Goal: Information Seeking & Learning: Understand process/instructions

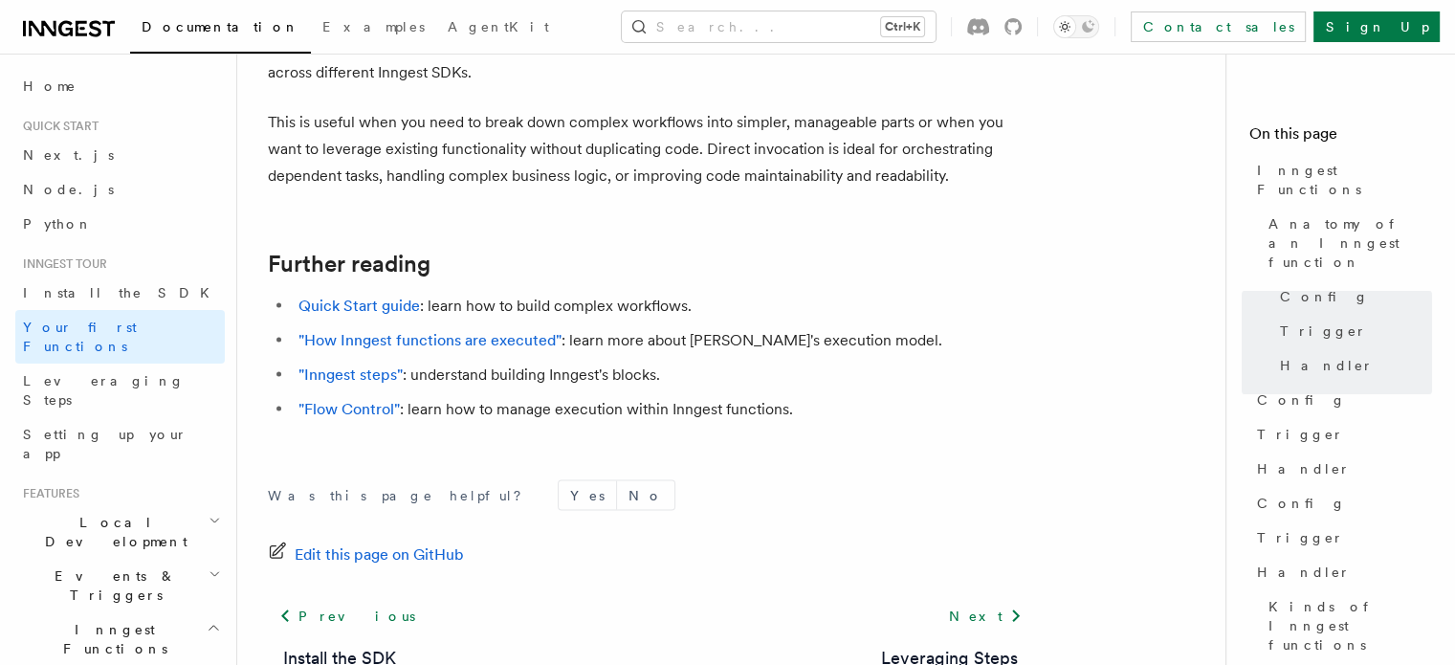
scroll to position [3968, 0]
click at [352, 299] on link "Quick Start guide" at bounding box center [360, 308] width 122 height 18
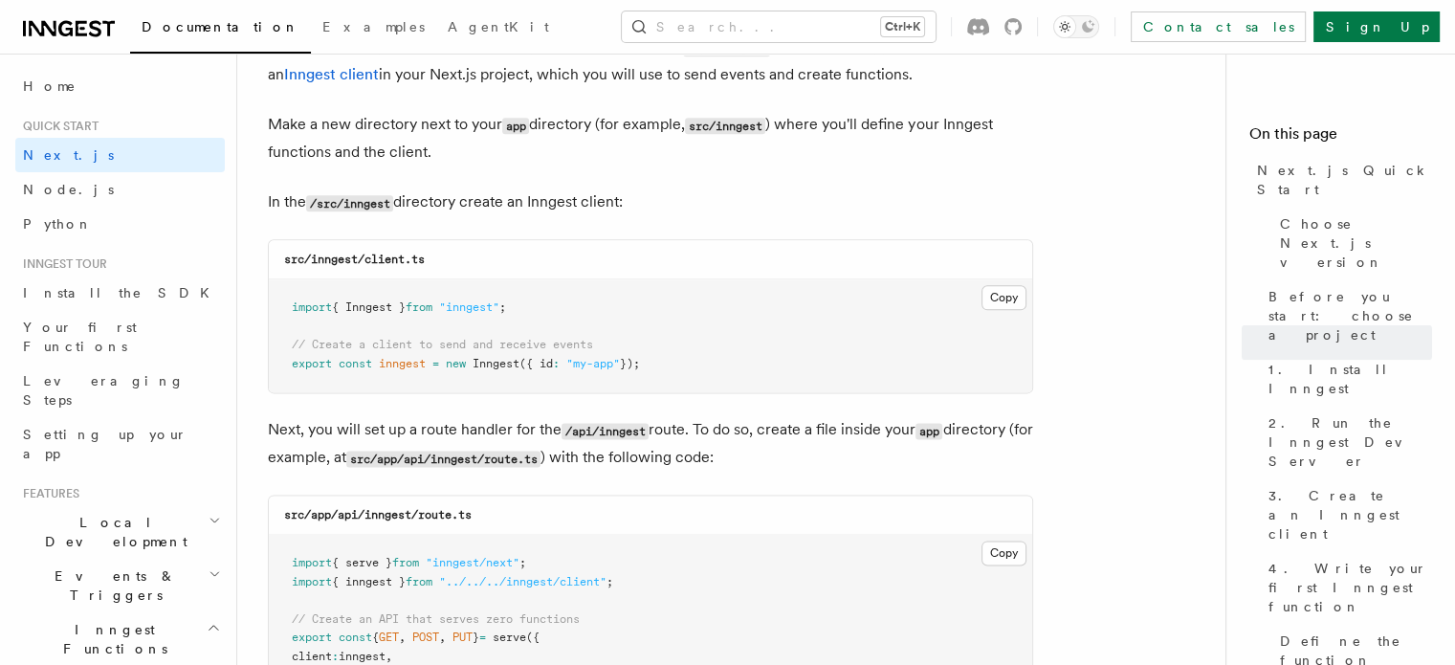
scroll to position [2297, 0]
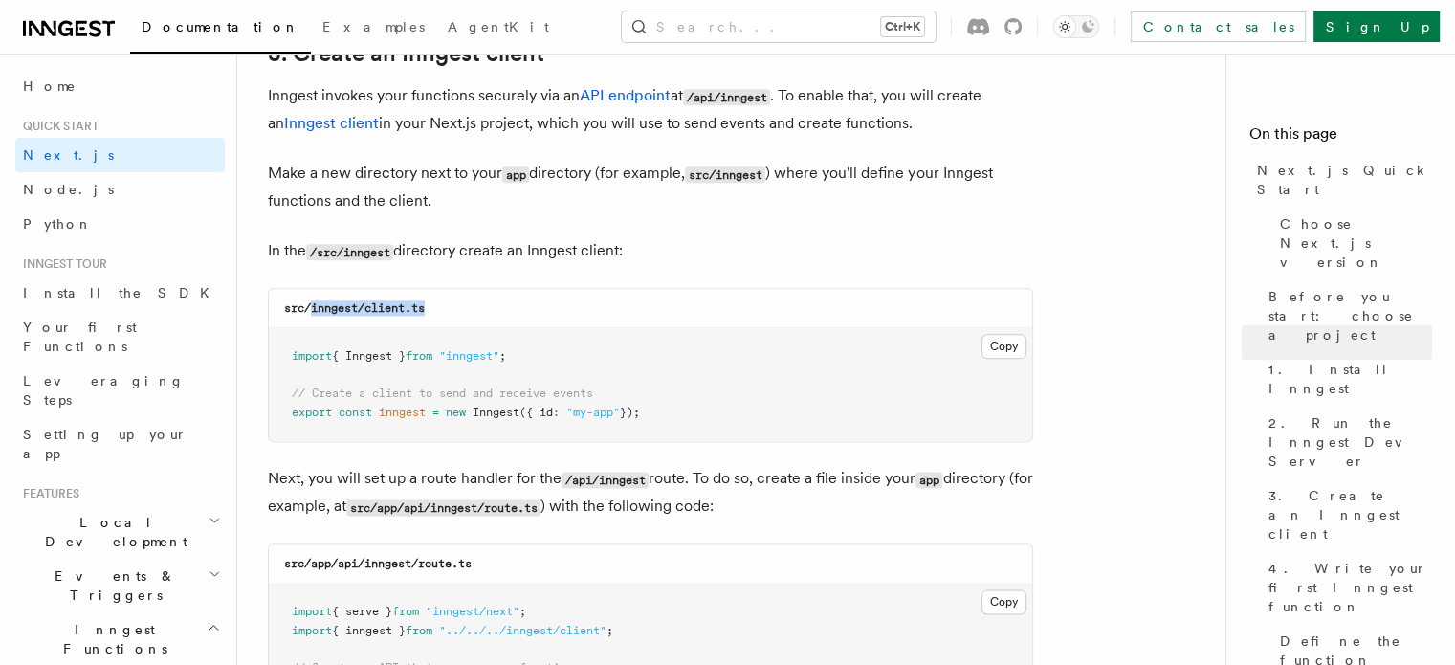
drag, startPoint x: 310, startPoint y: 309, endPoint x: 443, endPoint y: 313, distance: 133.1
click at [443, 313] on div "src/inngest/client.ts" at bounding box center [651, 308] width 764 height 39
copy code "inngest/client.ts"
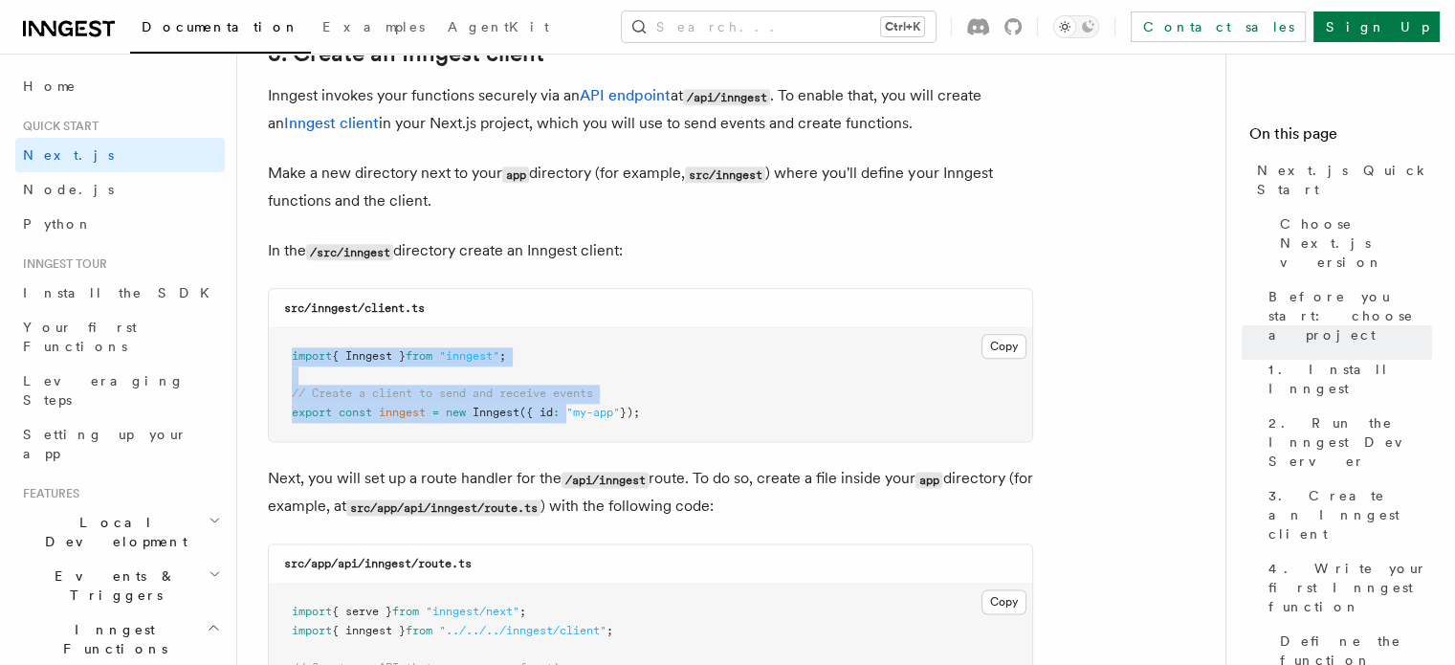
drag, startPoint x: 291, startPoint y: 355, endPoint x: 574, endPoint y: 420, distance: 290.6
click at [574, 420] on pre "import { Inngest } from "inngest" ; // Create a client to send and receive even…" at bounding box center [651, 384] width 764 height 113
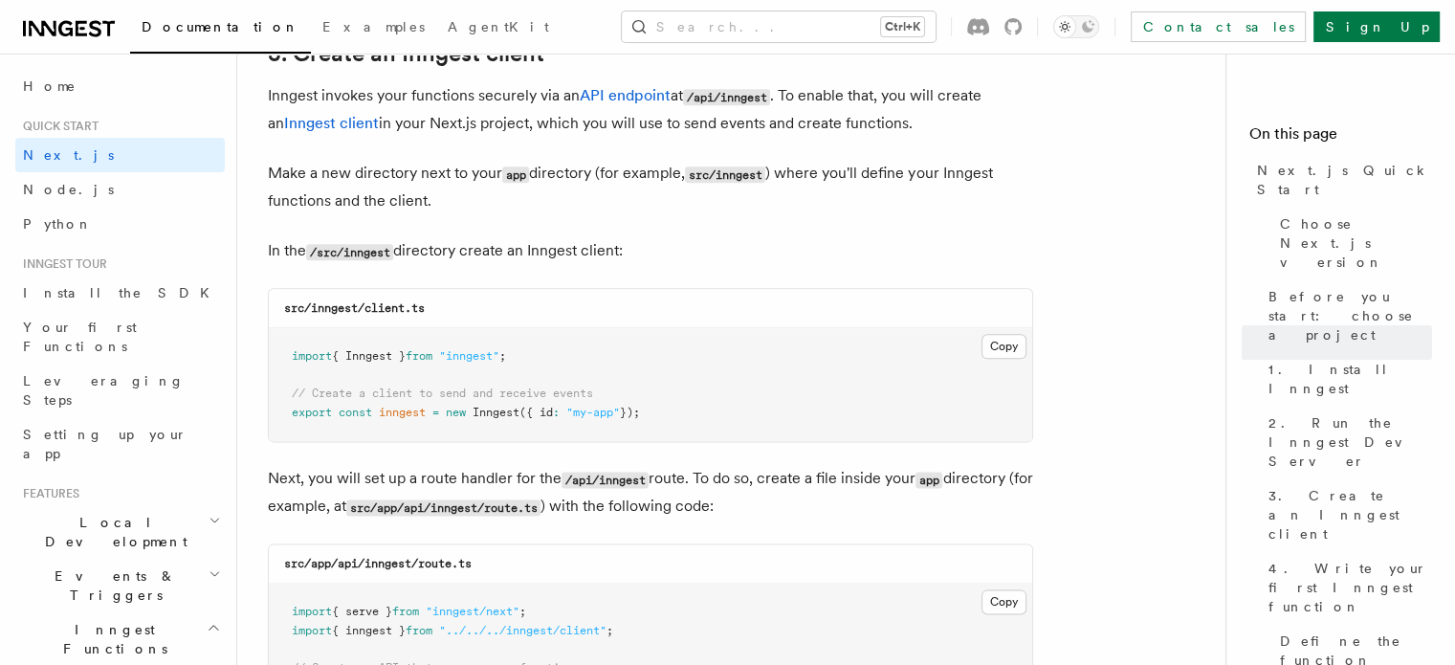
click at [699, 412] on pre "import { Inngest } from "inngest" ; // Create a client to send and receive even…" at bounding box center [651, 384] width 764 height 113
click at [1010, 344] on button "Copy Copied" at bounding box center [1004, 346] width 45 height 25
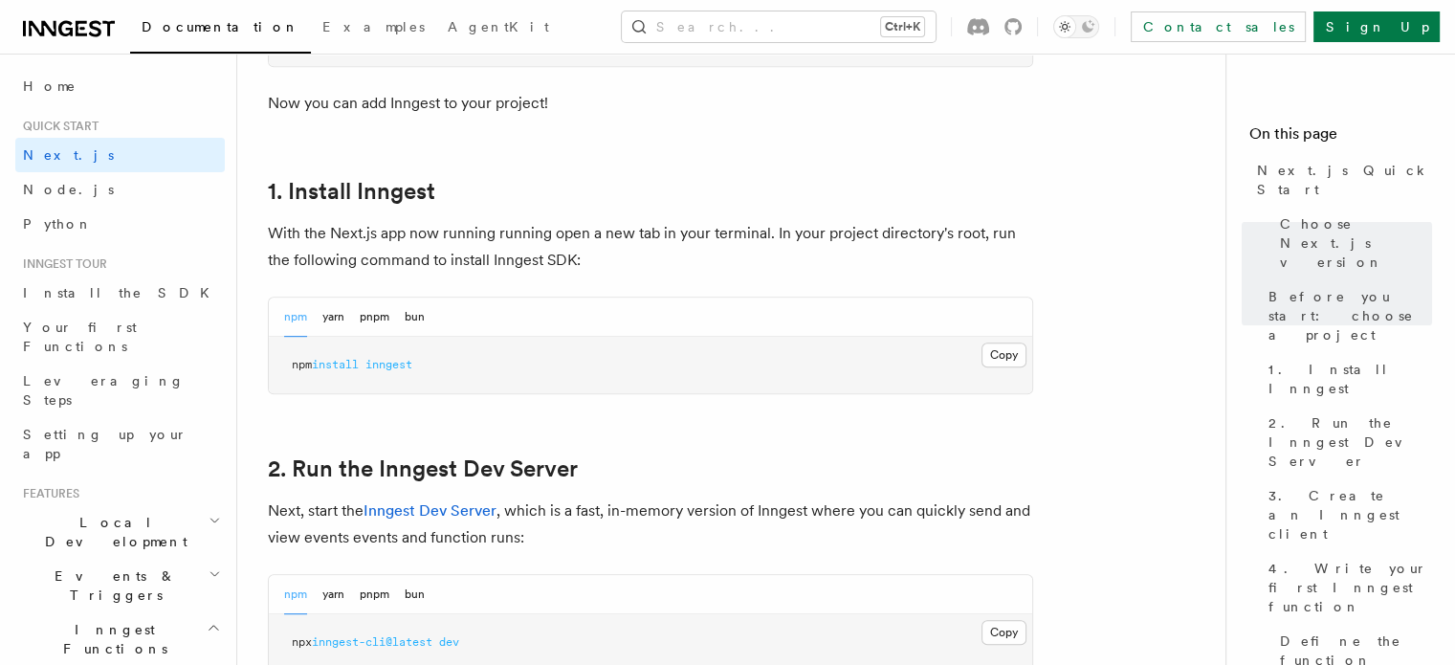
scroll to position [965, 0]
click at [1017, 358] on button "Copy Copied" at bounding box center [1004, 355] width 45 height 25
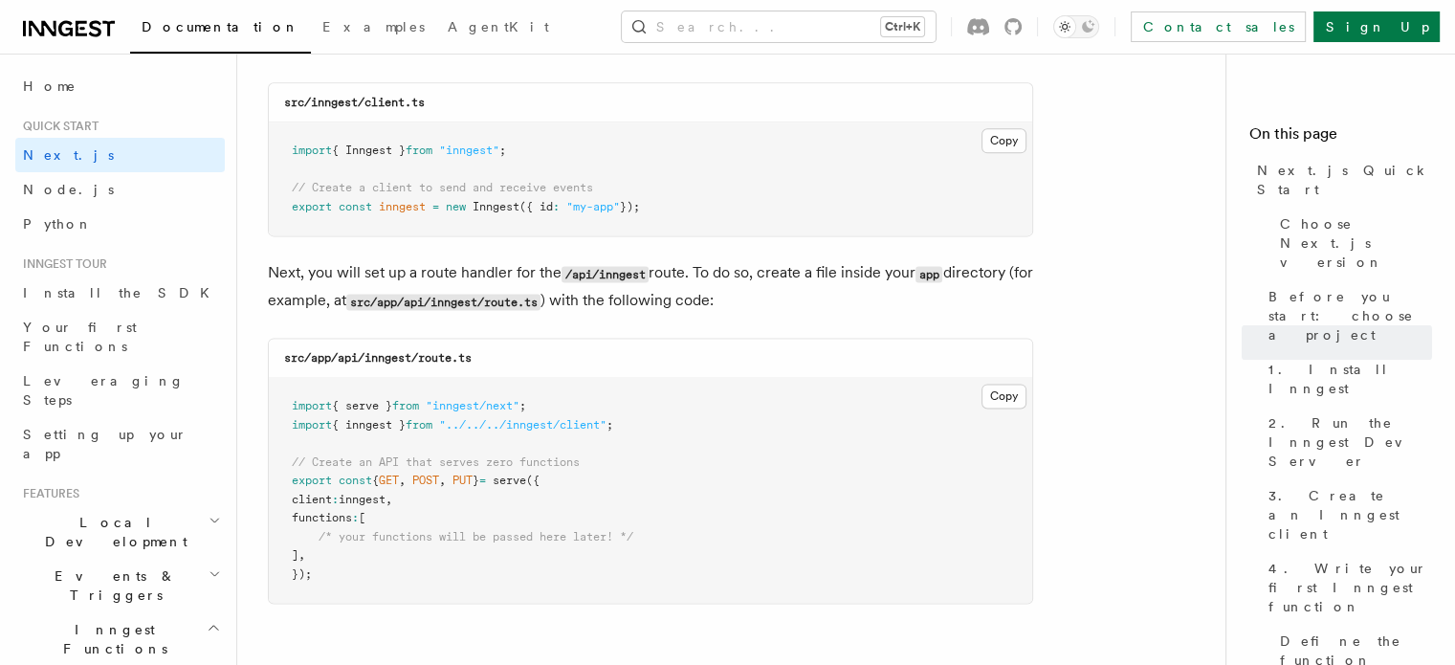
scroll to position [2557, 0]
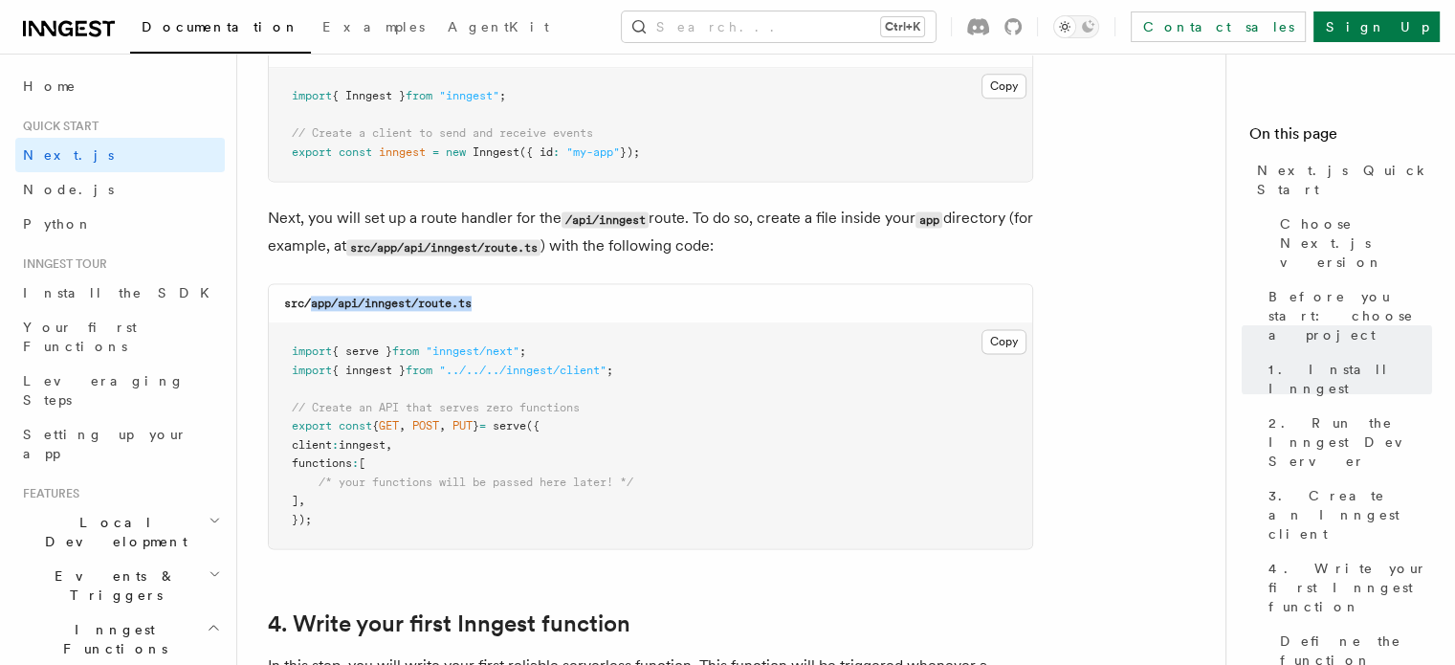
drag, startPoint x: 480, startPoint y: 301, endPoint x: 311, endPoint y: 307, distance: 169.5
click at [311, 307] on div "src/app/api/inngest/route.ts" at bounding box center [651, 303] width 764 height 39
copy code "app/api/inngest/route.ts"
click at [676, 377] on pre "import { serve } from "inngest/next" ; import { inngest } from "../../../innges…" at bounding box center [651, 435] width 764 height 225
click at [1018, 343] on button "Copy Copied" at bounding box center [1004, 341] width 45 height 25
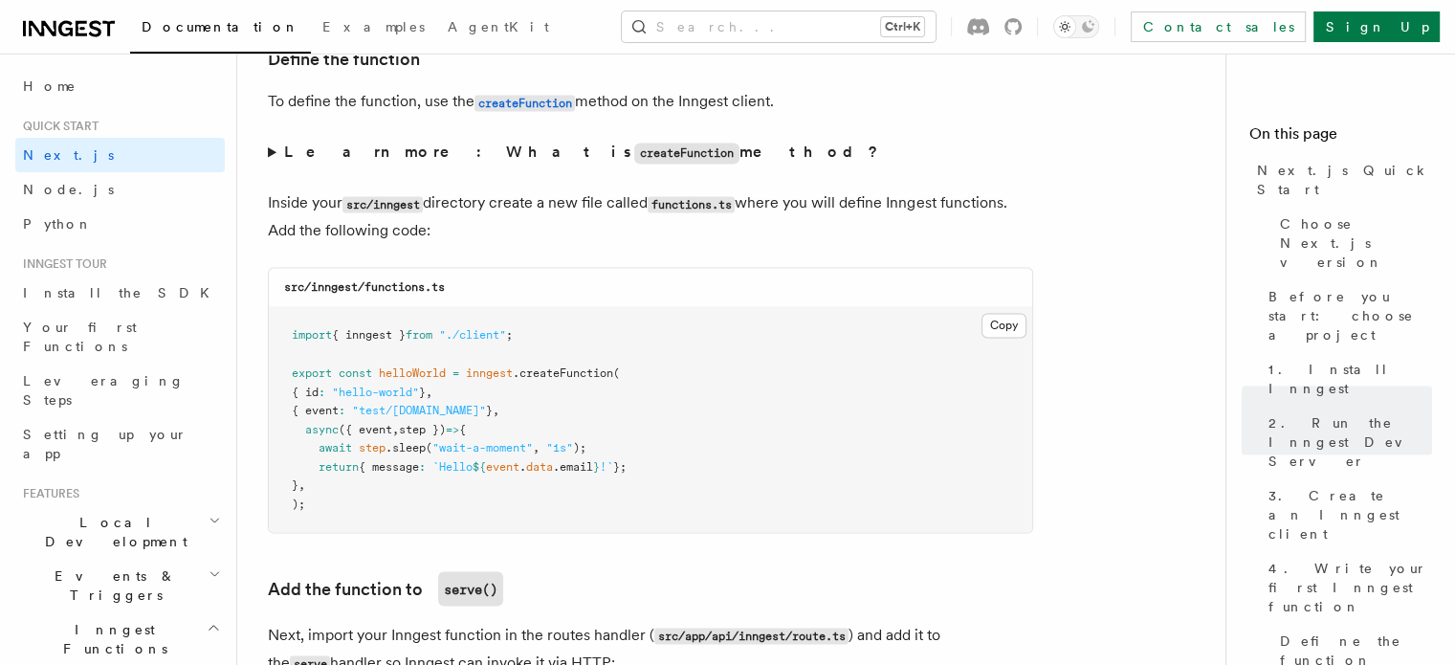
scroll to position [3284, 0]
drag, startPoint x: 312, startPoint y: 290, endPoint x: 467, endPoint y: 290, distance: 155.0
click at [467, 290] on div "src/inngest/functions.ts" at bounding box center [651, 286] width 764 height 39
copy code "inngest/functions.ts"
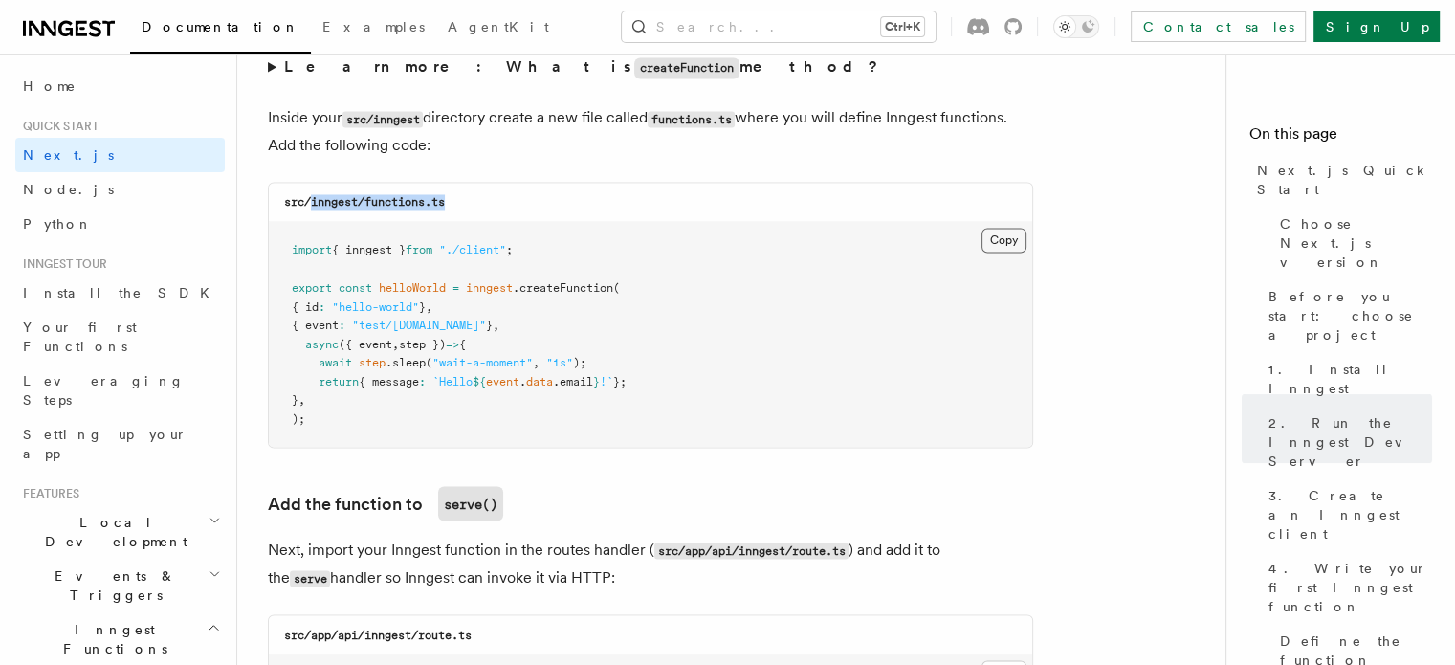
click at [1004, 243] on button "Copy Copied" at bounding box center [1004, 240] width 45 height 25
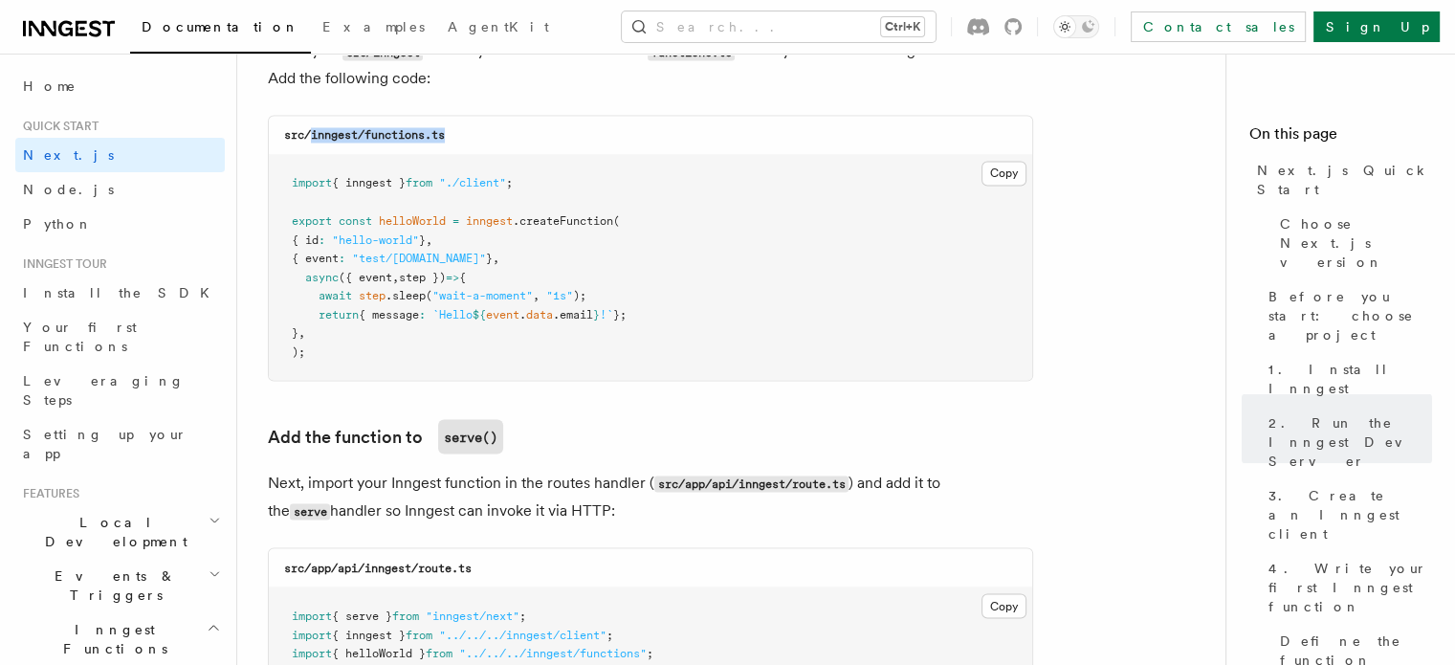
scroll to position [3363, 0]
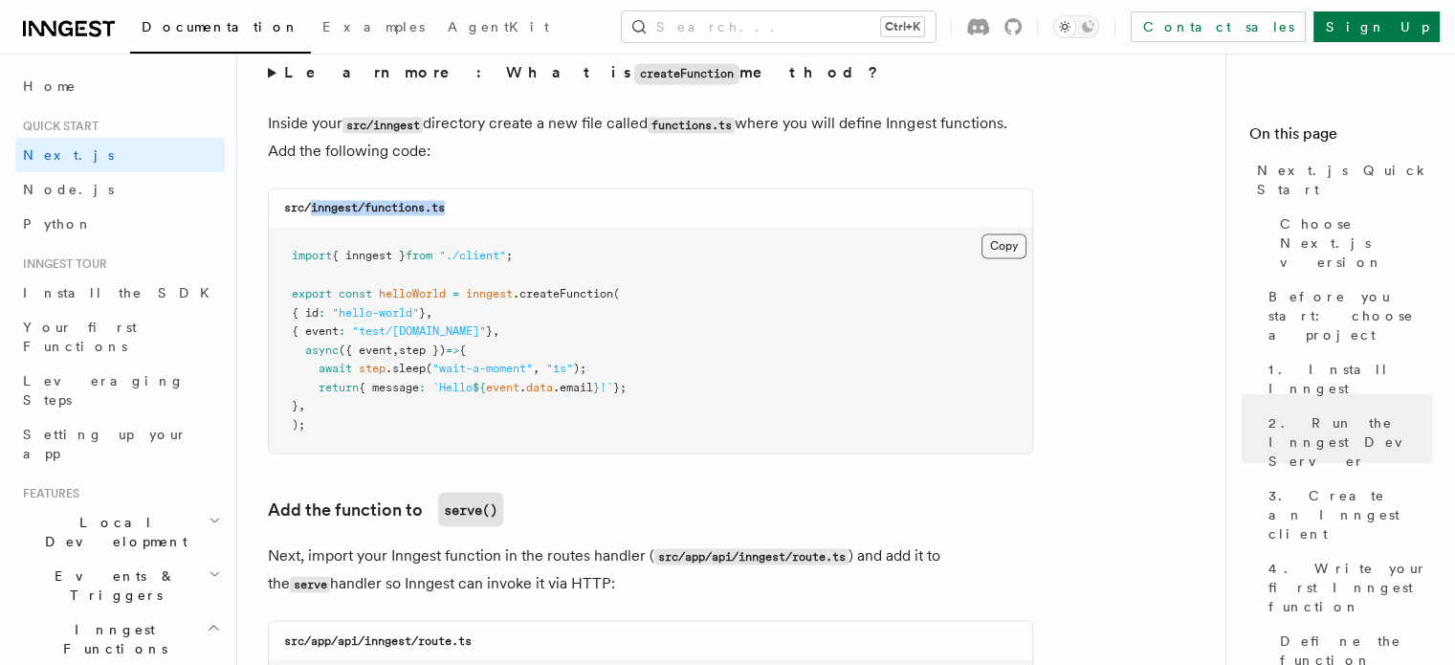
click at [1003, 248] on button "Copy Copied" at bounding box center [1004, 245] width 45 height 25
click at [739, 364] on pre "import { inngest } from "./client" ; export const helloWorld = inngest .createF…" at bounding box center [651, 340] width 764 height 225
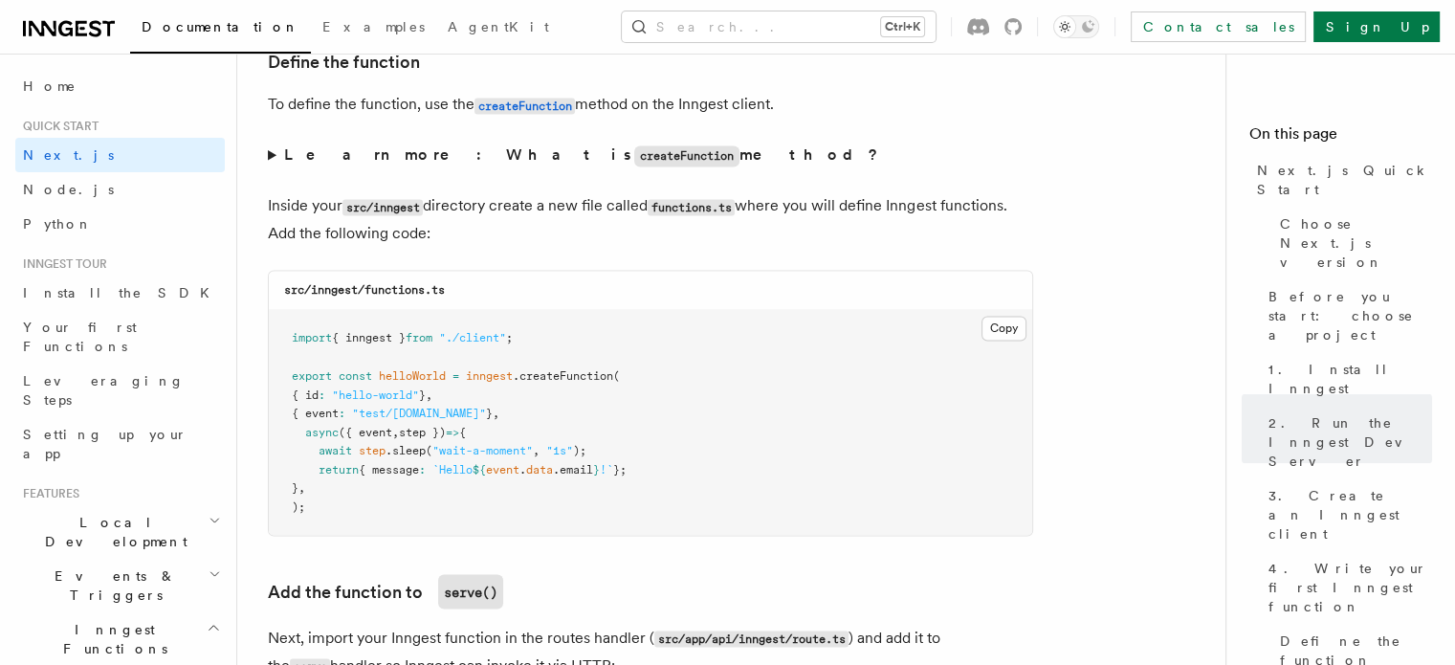
scroll to position [3306, 0]
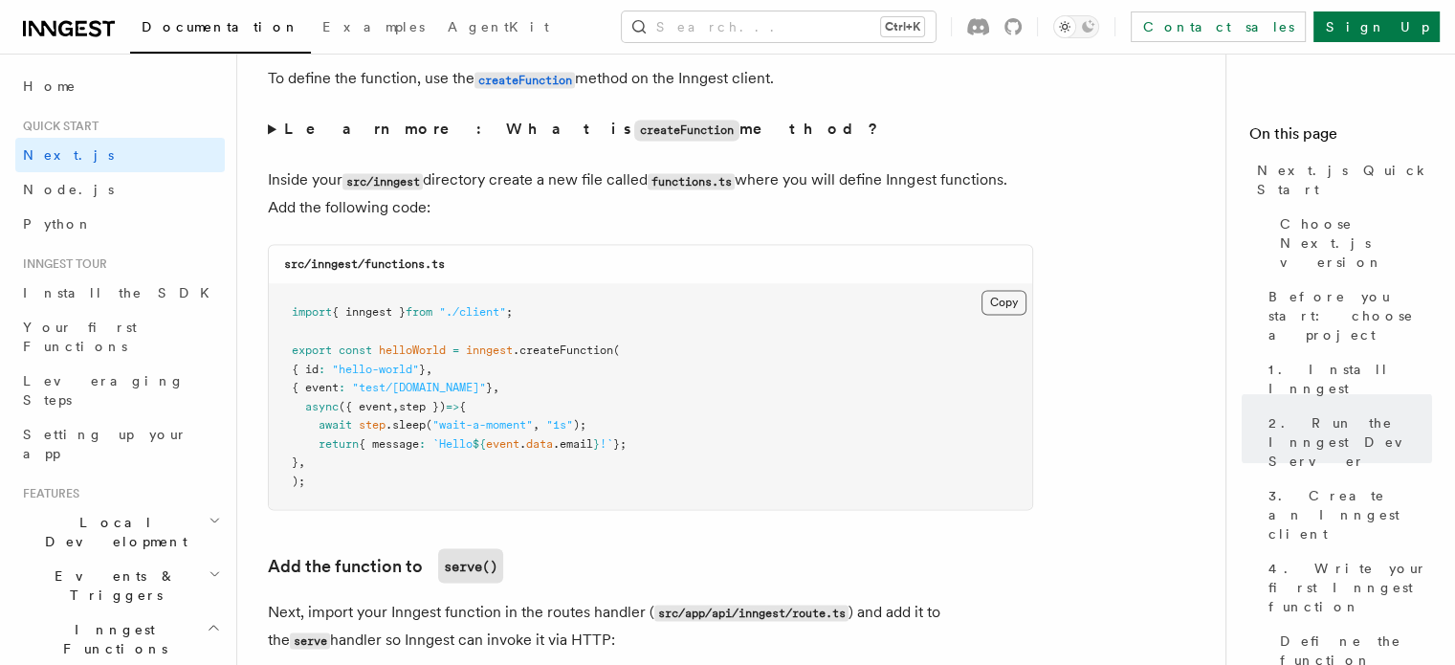
click at [1007, 304] on button "Copy Copied" at bounding box center [1004, 302] width 45 height 25
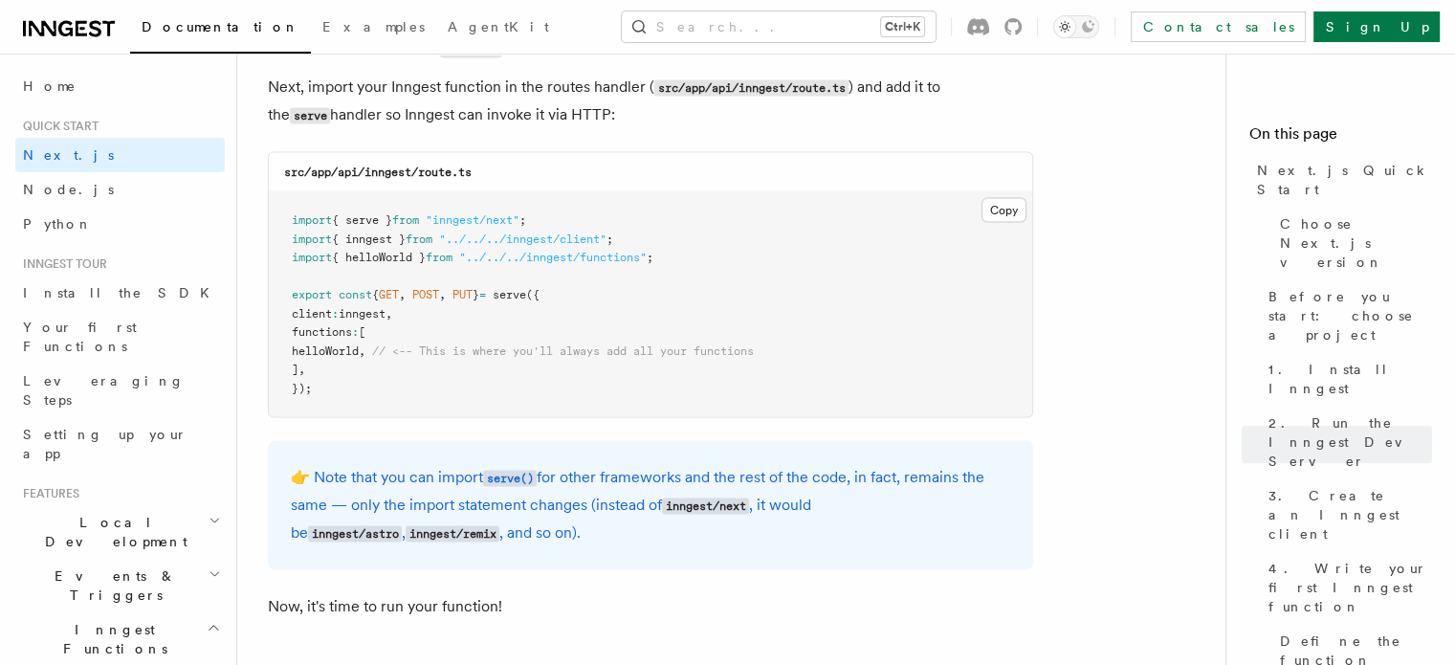
scroll to position [3831, 0]
click at [359, 353] on span "helloWorld" at bounding box center [325, 350] width 67 height 13
click at [868, 295] on pre "import { serve } from "inngest/next" ; import { inngest } from "../../../innges…" at bounding box center [651, 303] width 764 height 225
click at [1001, 213] on button "Copy Copied" at bounding box center [1004, 209] width 45 height 25
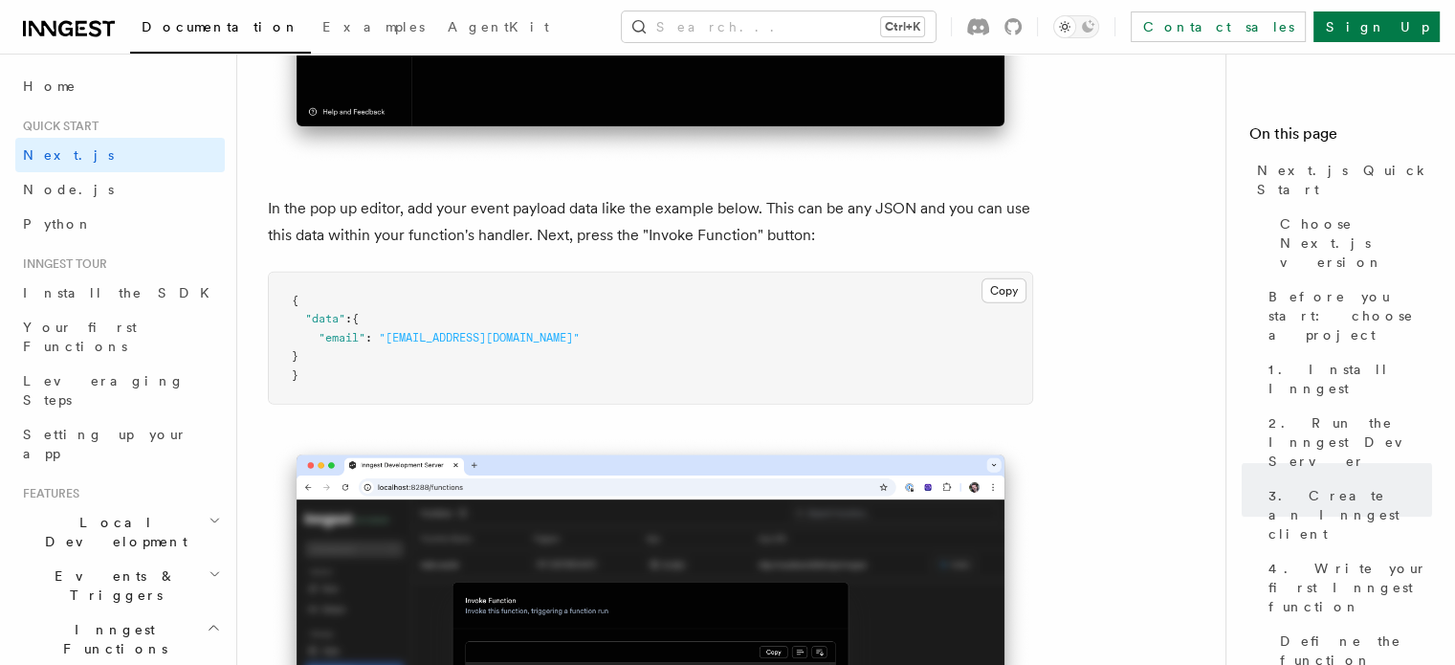
scroll to position [5627, 0]
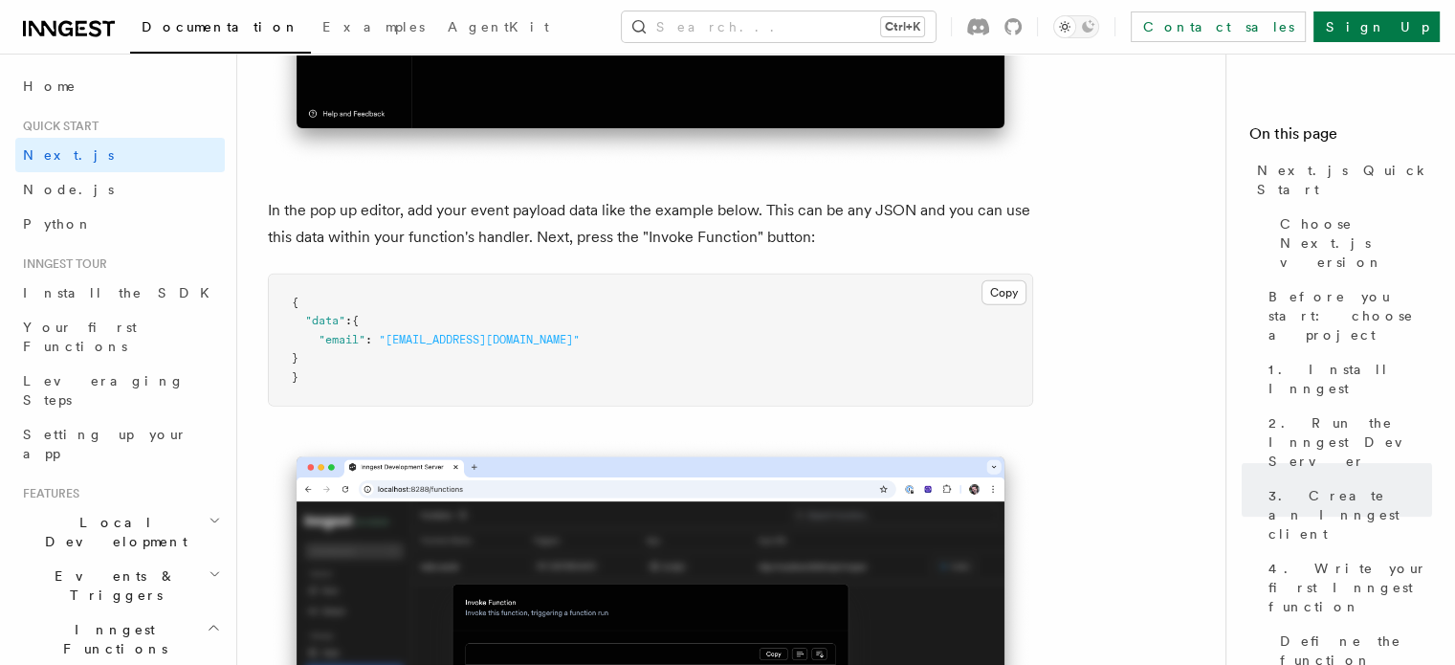
click at [342, 380] on pre "{ "data" : { "email" : "test@example.com" } }" at bounding box center [651, 341] width 764 height 132
click at [990, 294] on button "Copy Copied" at bounding box center [1004, 292] width 45 height 25
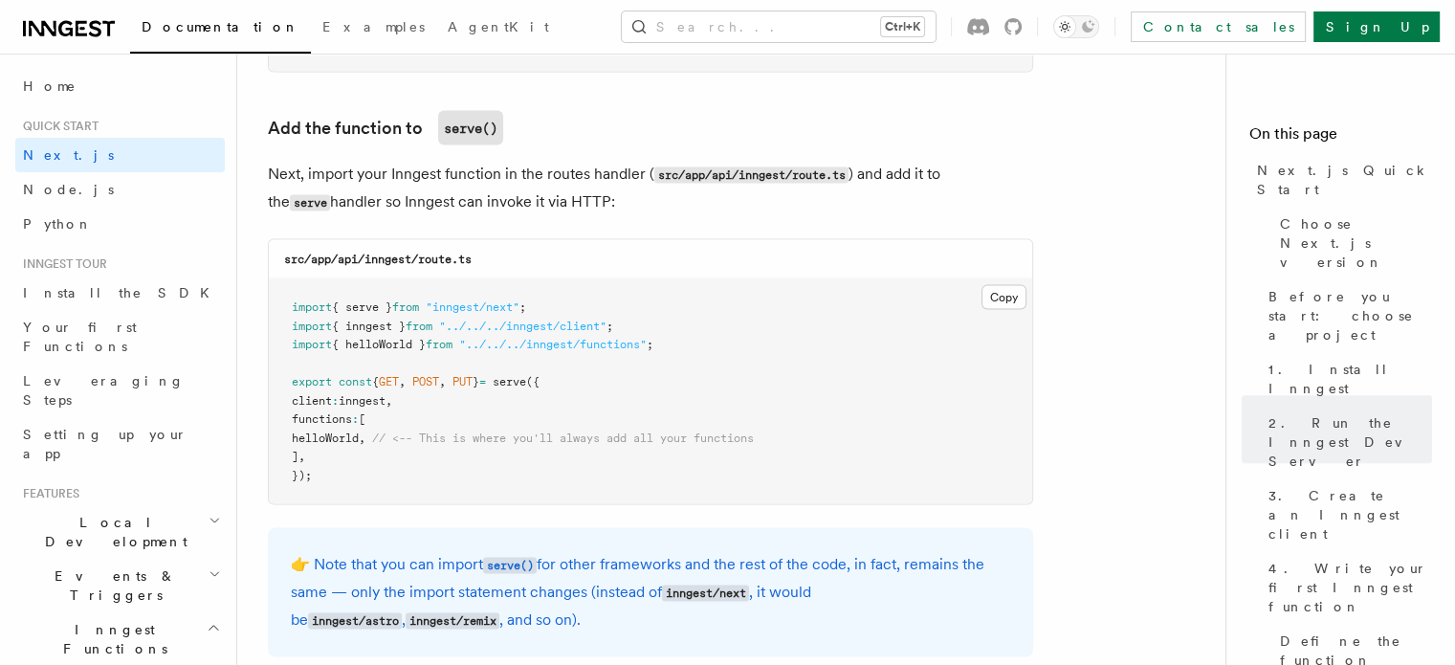
scroll to position [3788, 0]
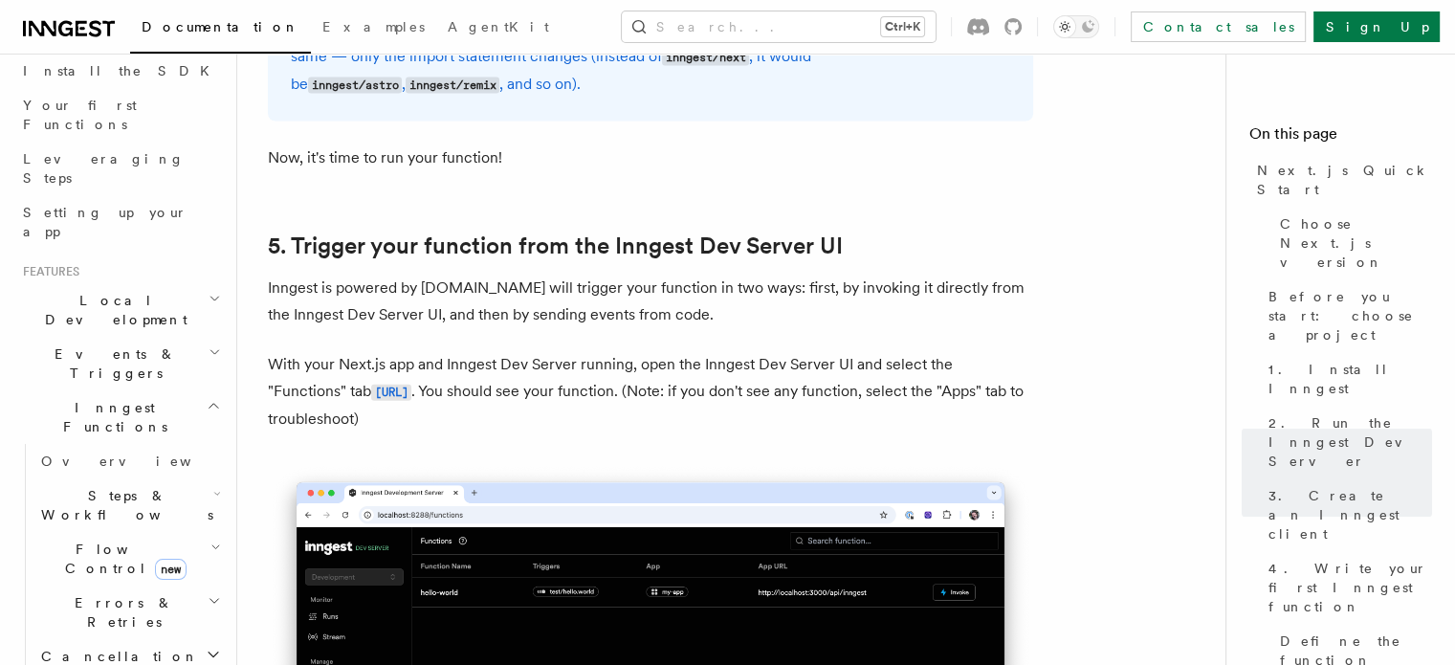
scroll to position [226, 0]
click at [57, 394] on span "Inngest Functions" at bounding box center [110, 413] width 191 height 38
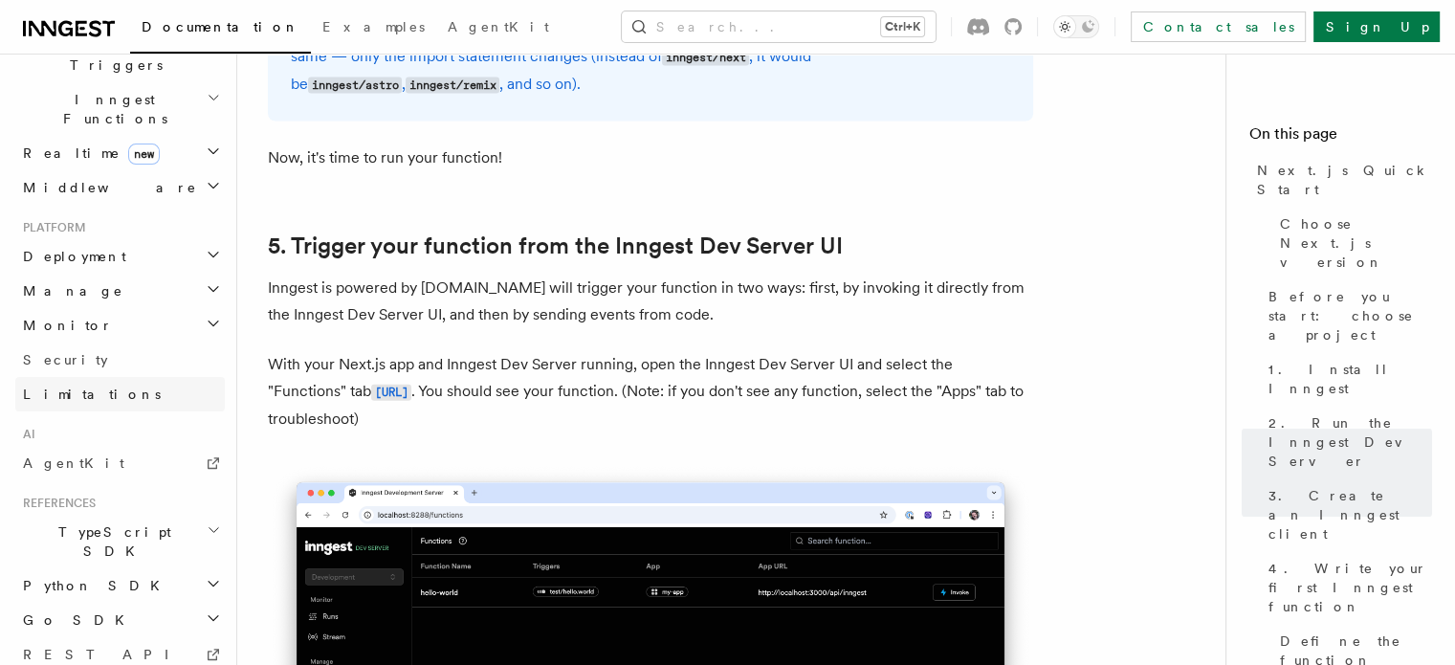
scroll to position [532, 0]
click at [49, 454] on span "AgentKit" at bounding box center [73, 461] width 101 height 15
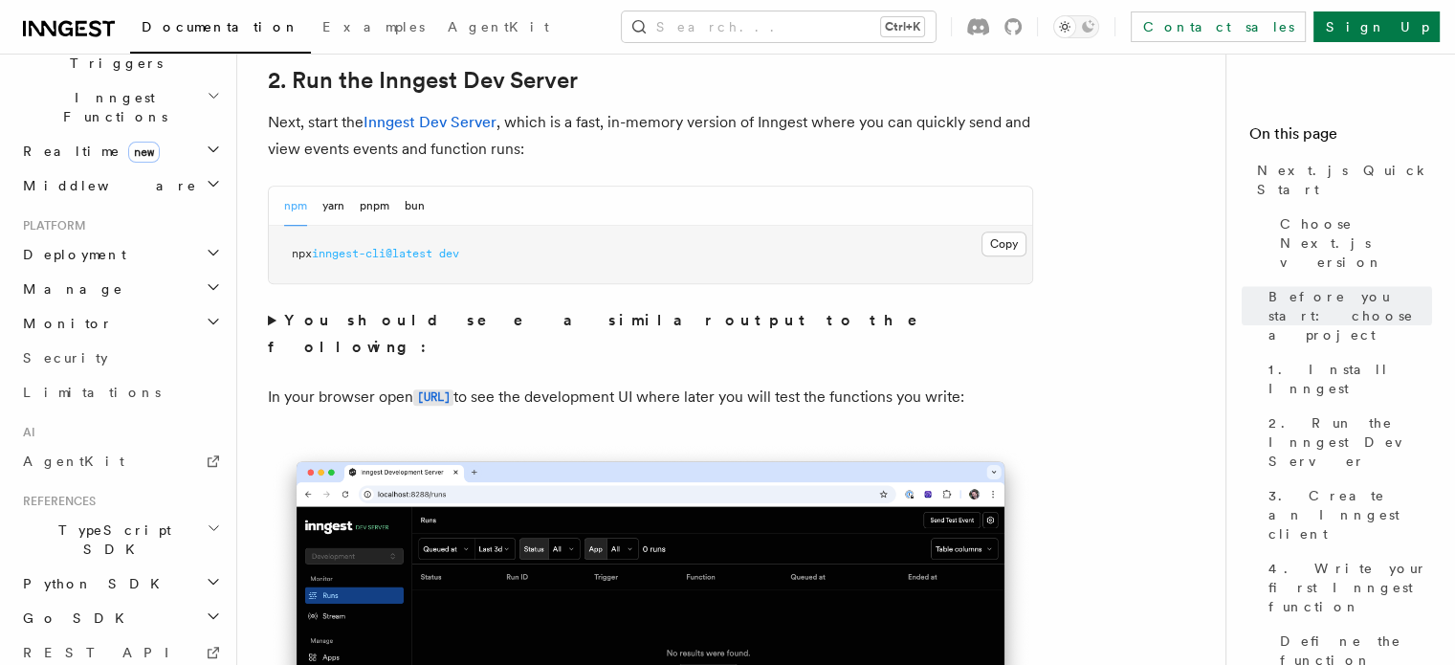
scroll to position [1311, 0]
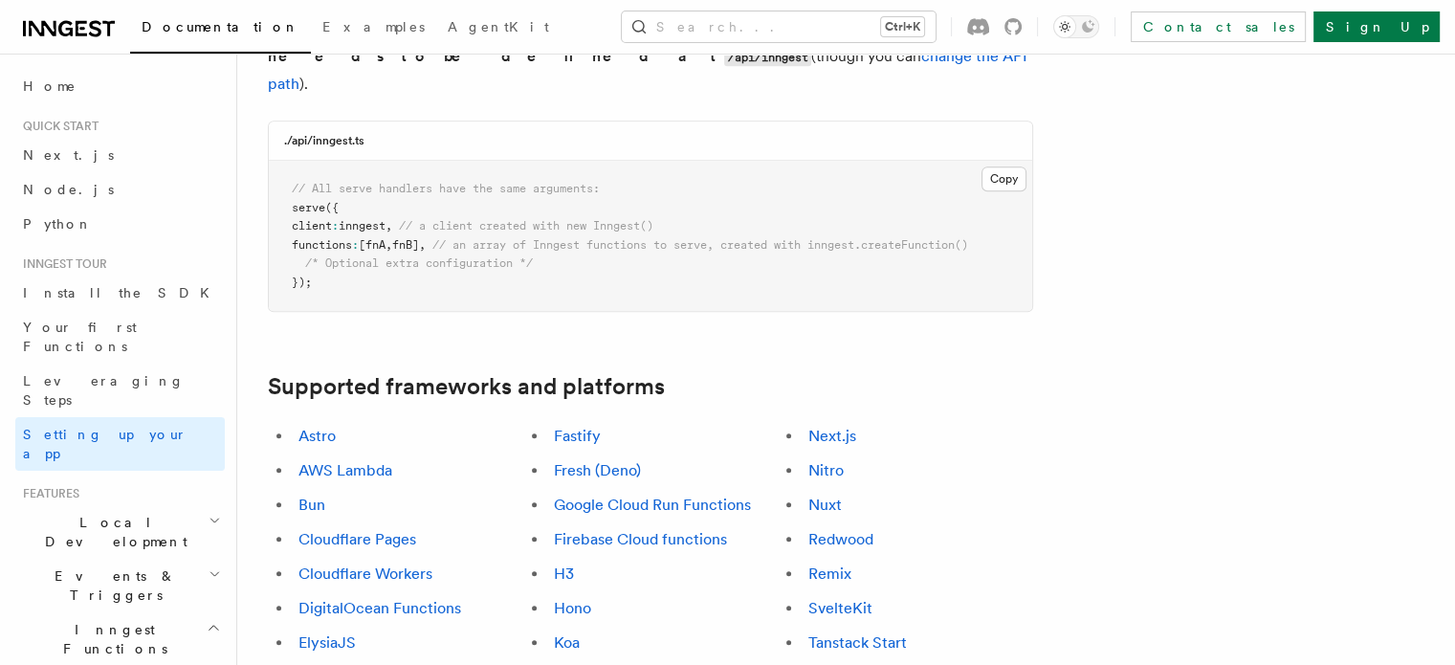
scroll to position [813, 0]
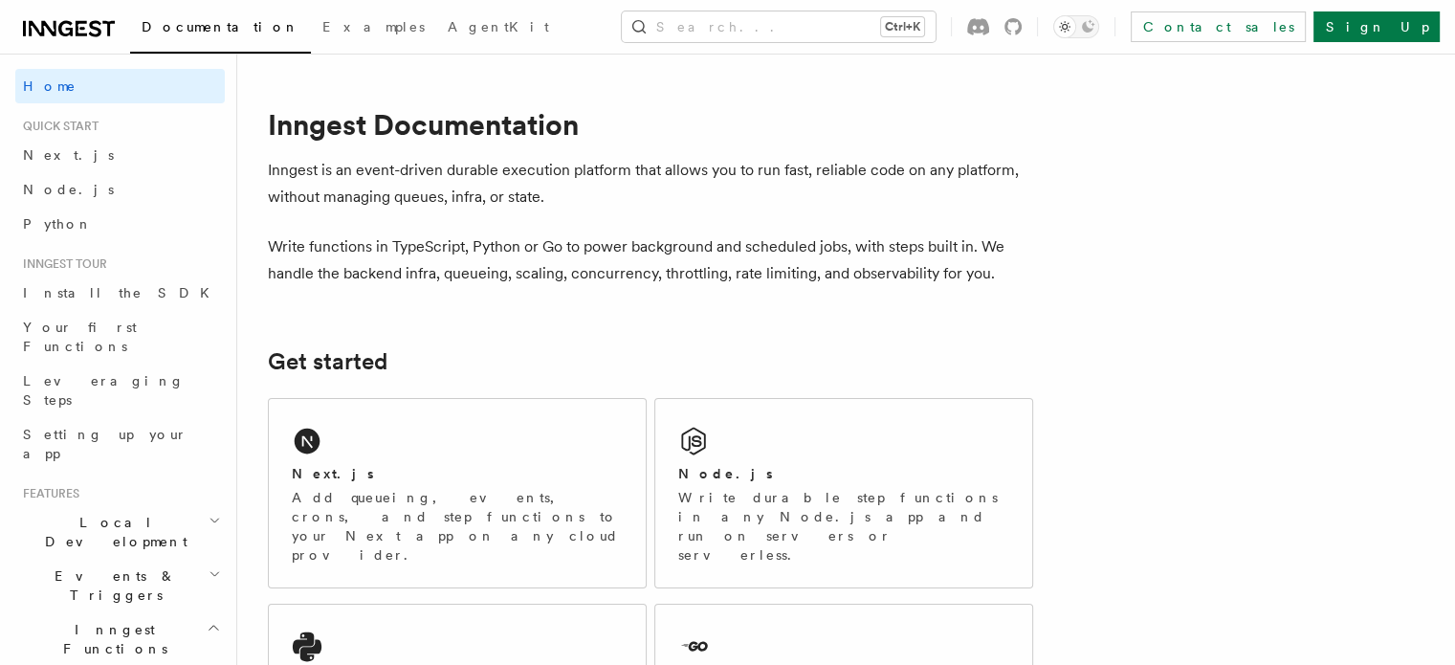
click at [181, 505] on h2 "Local Development" at bounding box center [120, 532] width 210 height 54
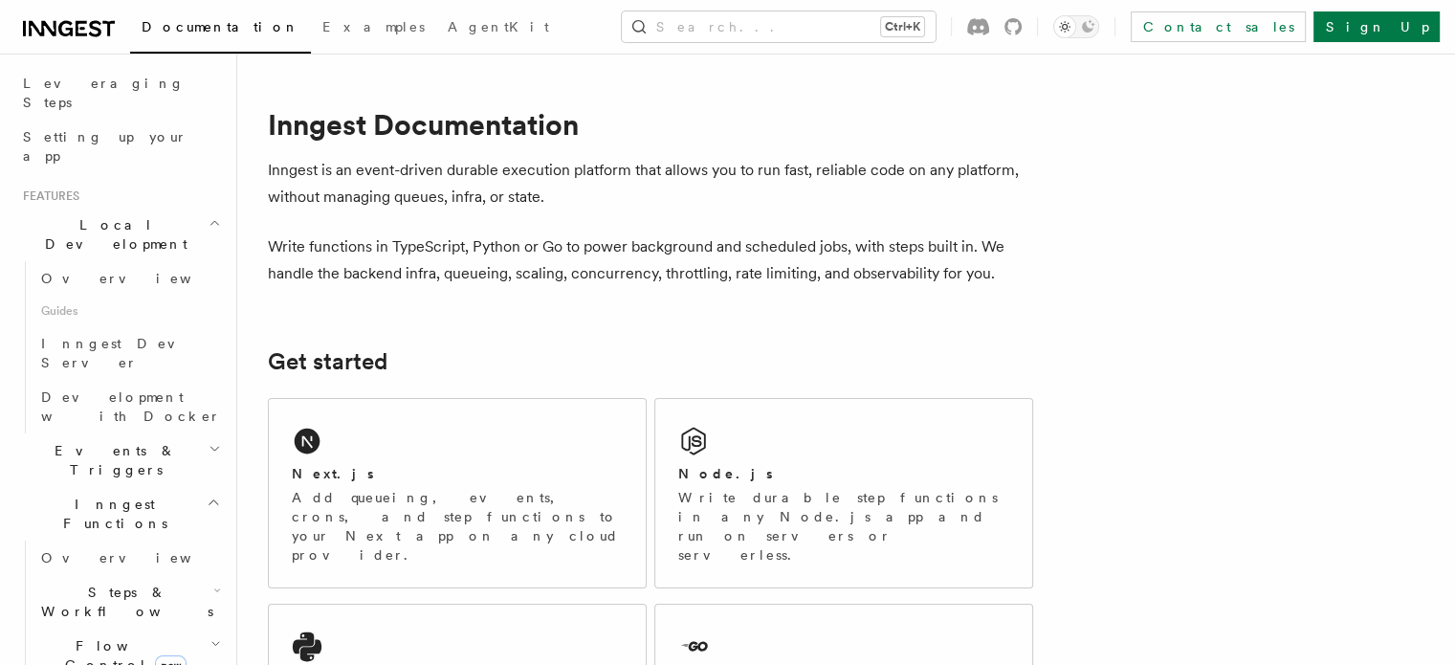
scroll to position [304, 0]
click at [99, 383] on span "Development with Docker" at bounding box center [131, 400] width 180 height 34
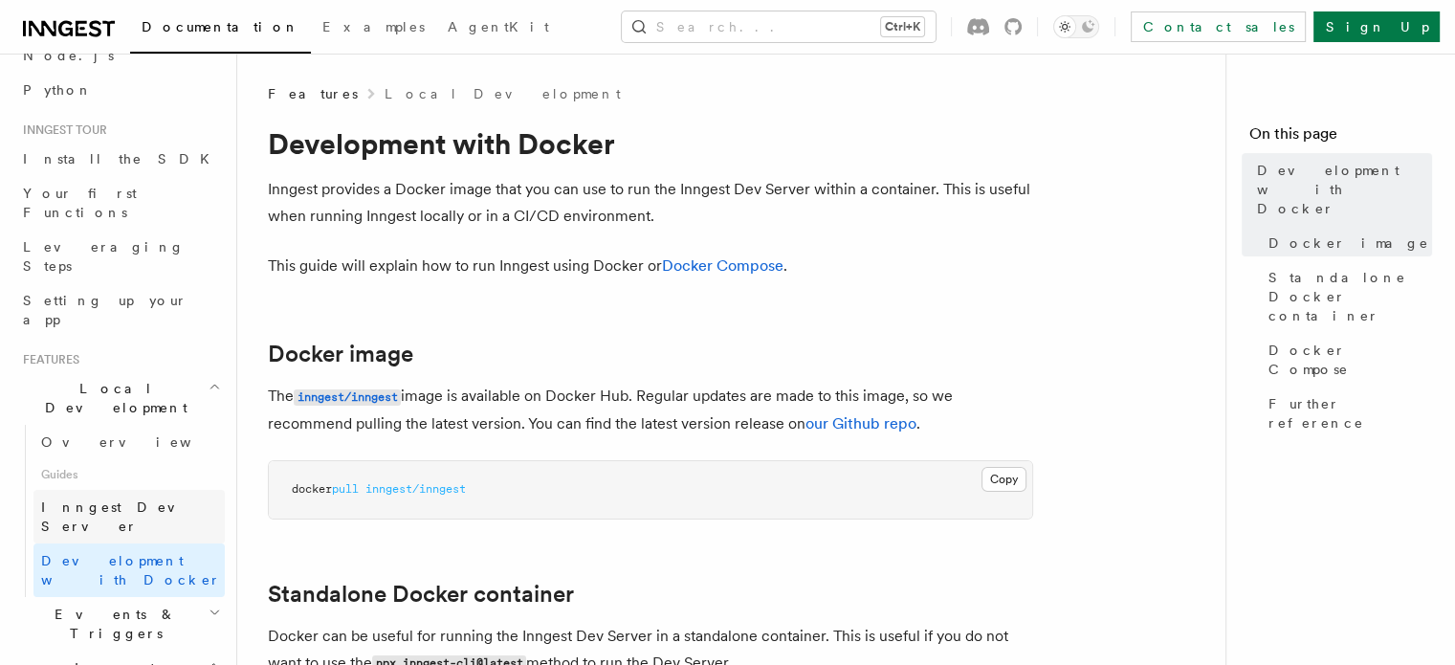
scroll to position [176, 0]
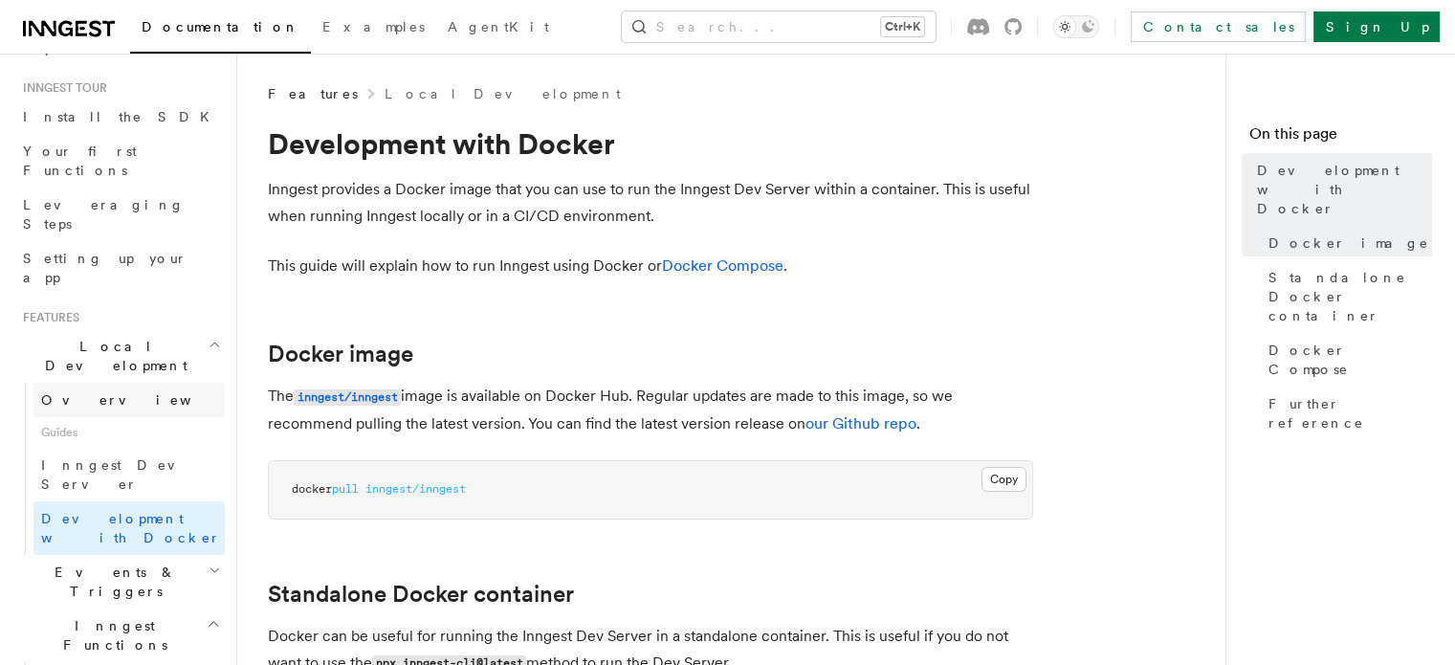
click at [85, 392] on span "Overview" at bounding box center [139, 399] width 197 height 15
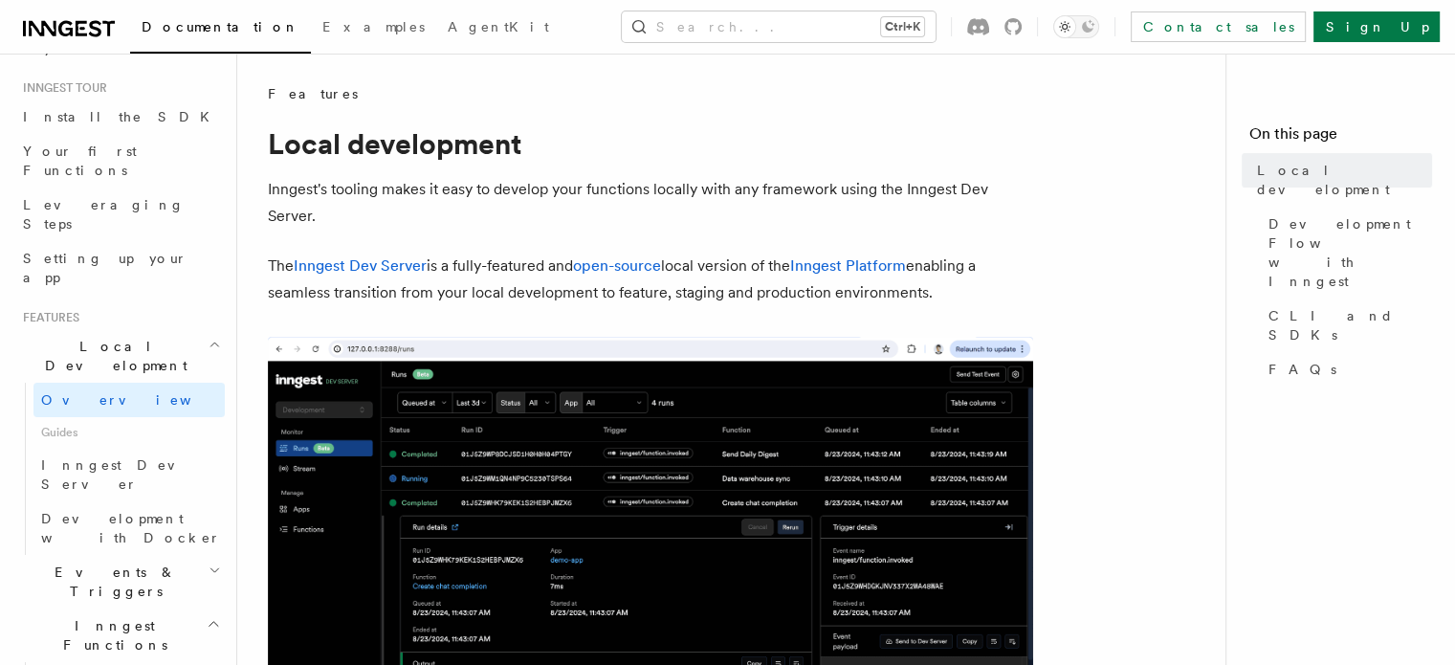
scroll to position [11, 0]
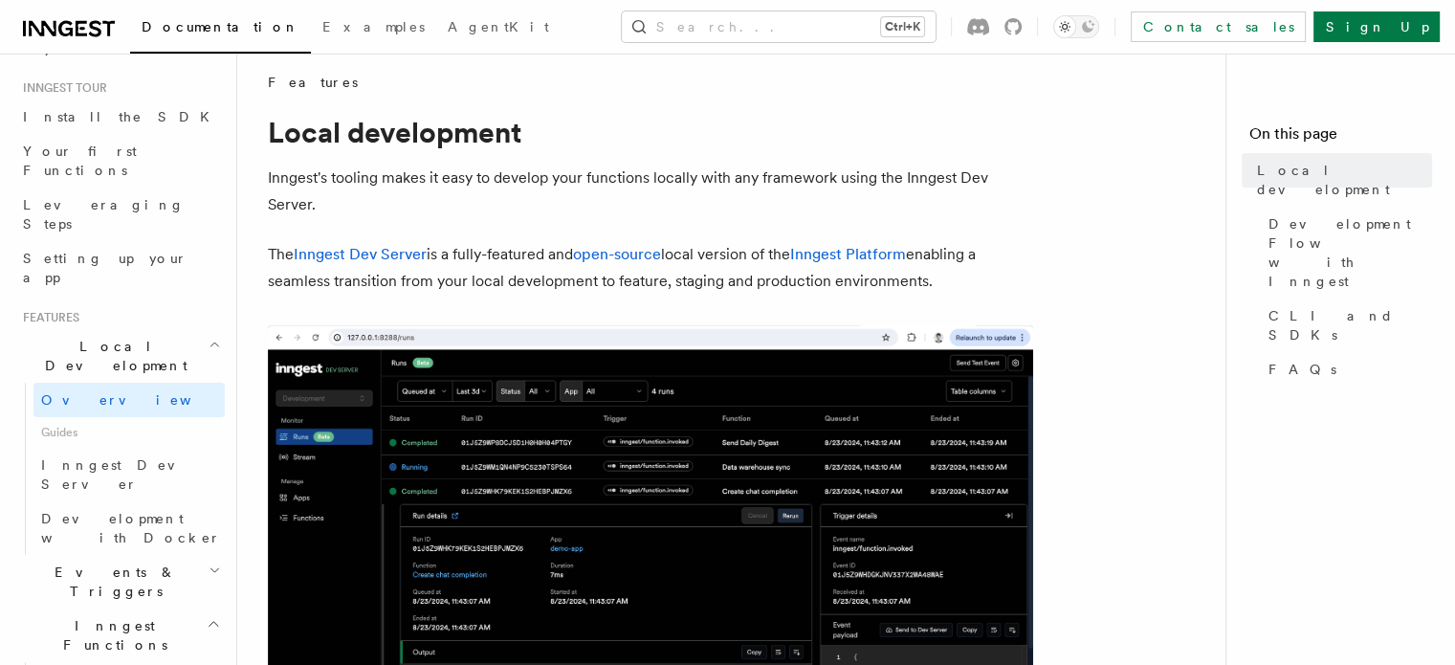
drag, startPoint x: 408, startPoint y: 251, endPoint x: 586, endPoint y: 189, distance: 188.5
click at [586, 189] on p "Inngest's tooling makes it easy to develop your functions locally with any fram…" at bounding box center [651, 192] width 766 height 54
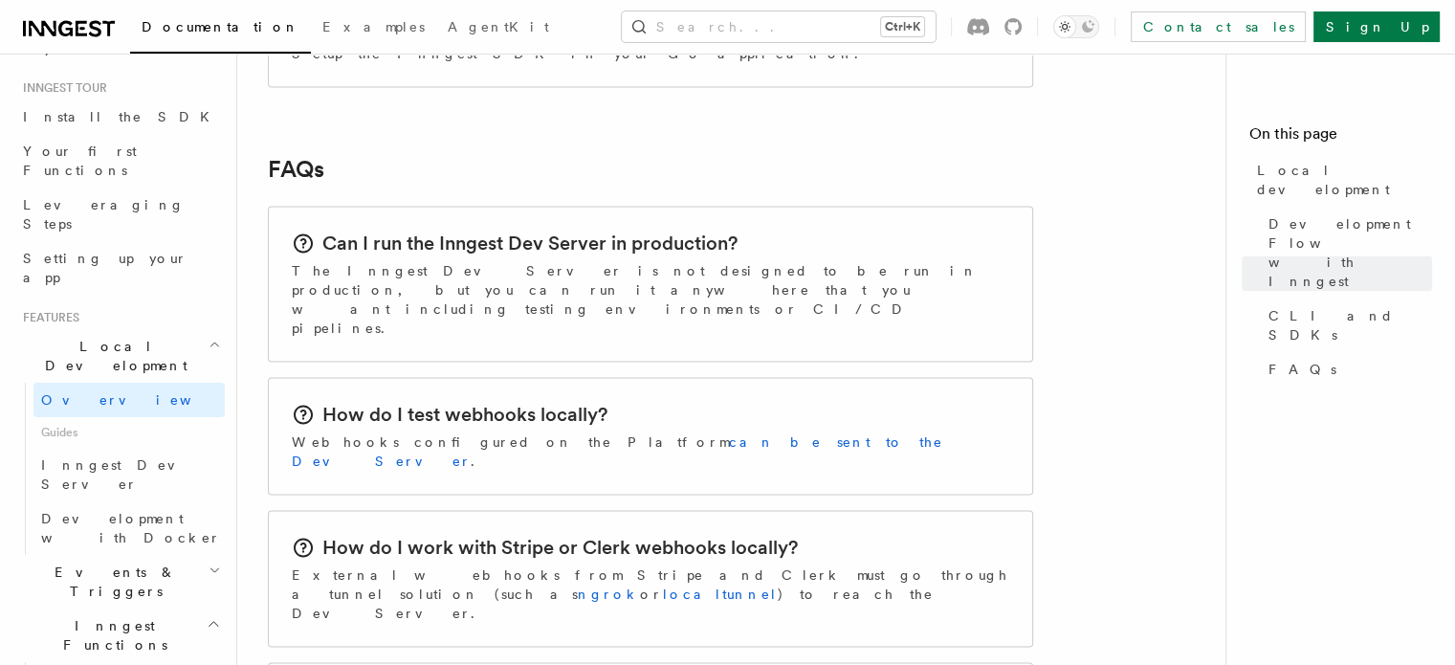
scroll to position [2899, 0]
